Goal: Task Accomplishment & Management: Manage account settings

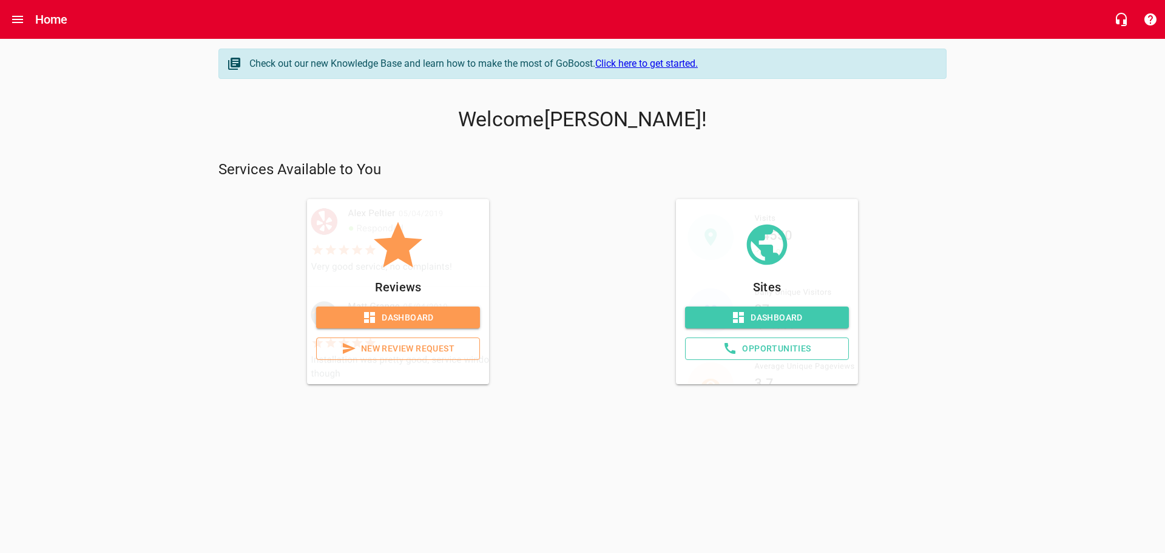
click at [394, 278] on p "Reviews" at bounding box center [398, 286] width 164 height 19
click at [396, 315] on span "Dashboard" at bounding box center [398, 317] width 144 height 15
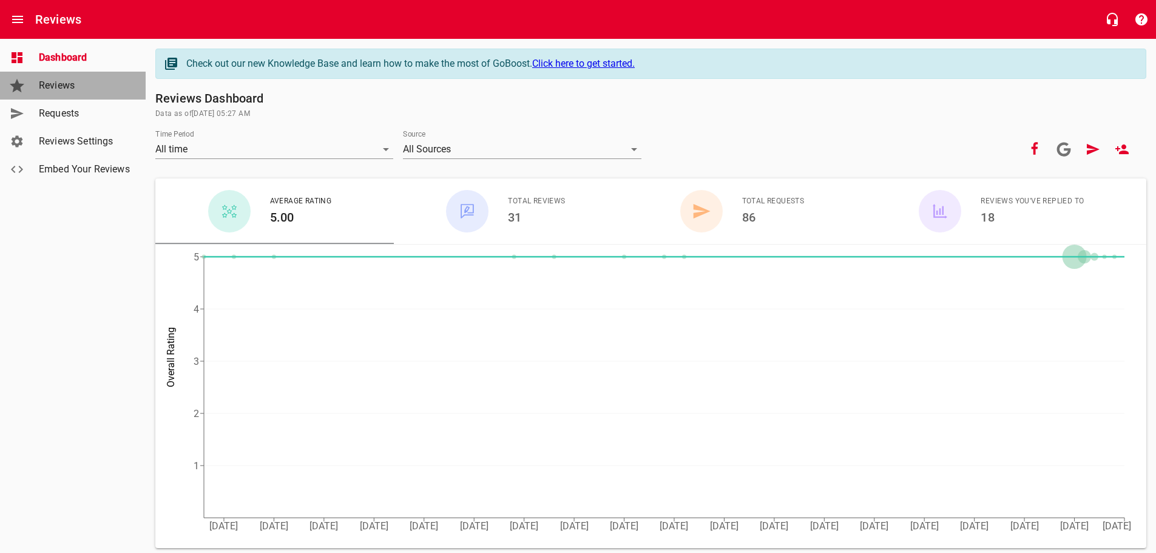
click at [55, 89] on span "Reviews" at bounding box center [85, 85] width 92 height 15
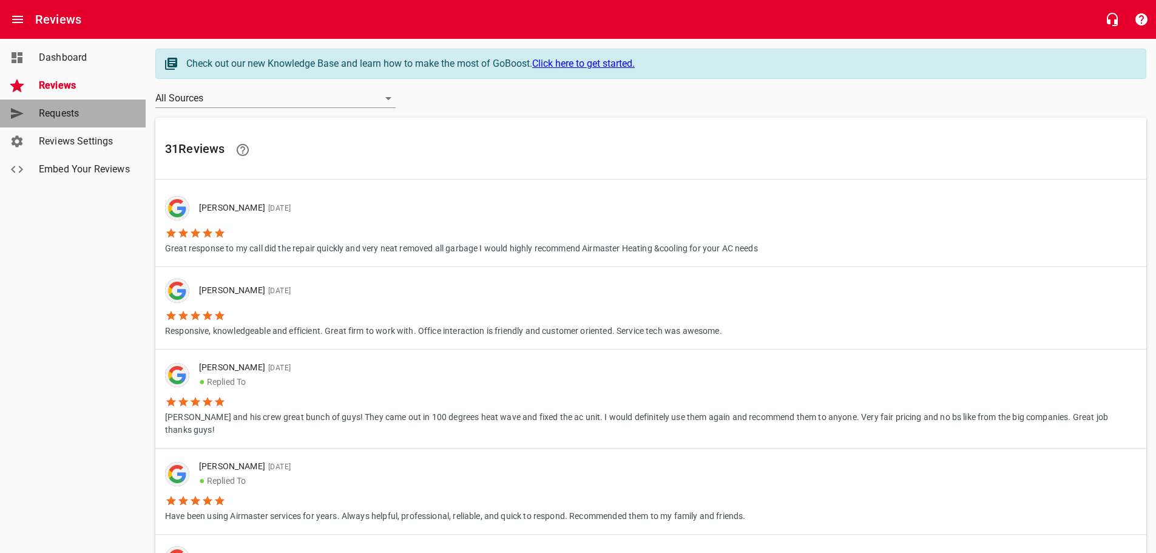
click at [54, 104] on link "Requests" at bounding box center [73, 113] width 146 height 28
